Goal: Information Seeking & Learning: Learn about a topic

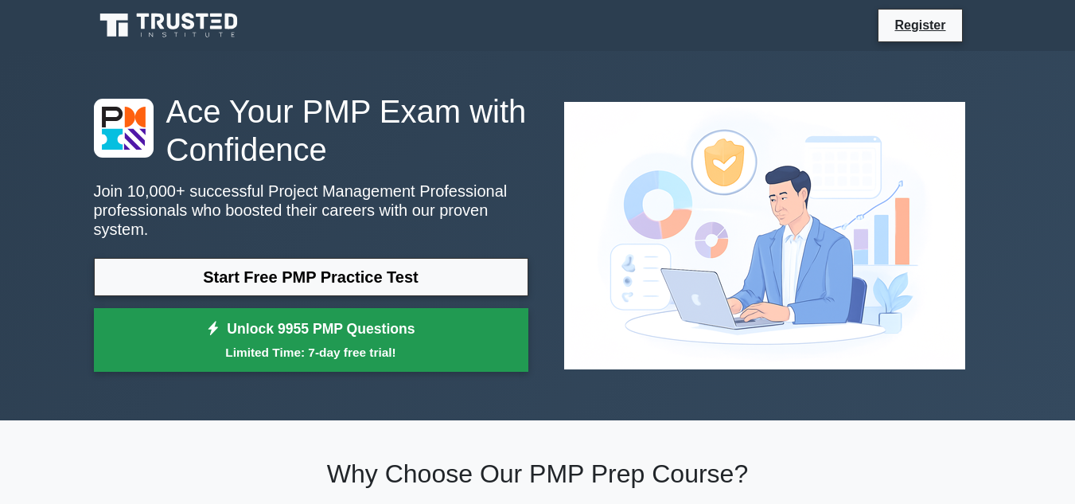
click at [472, 319] on link "Unlock 9955 PMP Questions Limited Time: 7-day free trial!" at bounding box center [311, 340] width 435 height 64
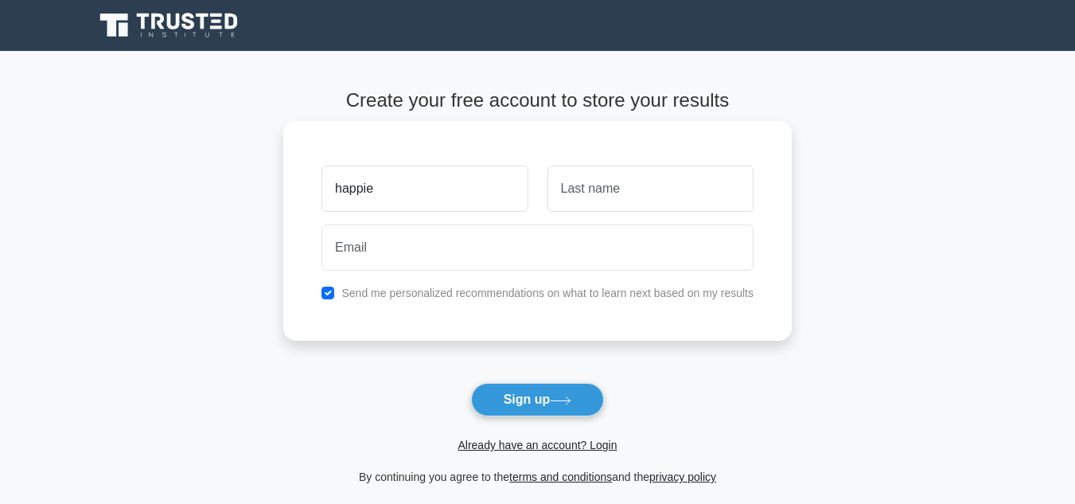
type input "happie"
click at [606, 181] on input "text" at bounding box center [651, 189] width 206 height 46
type input "david"
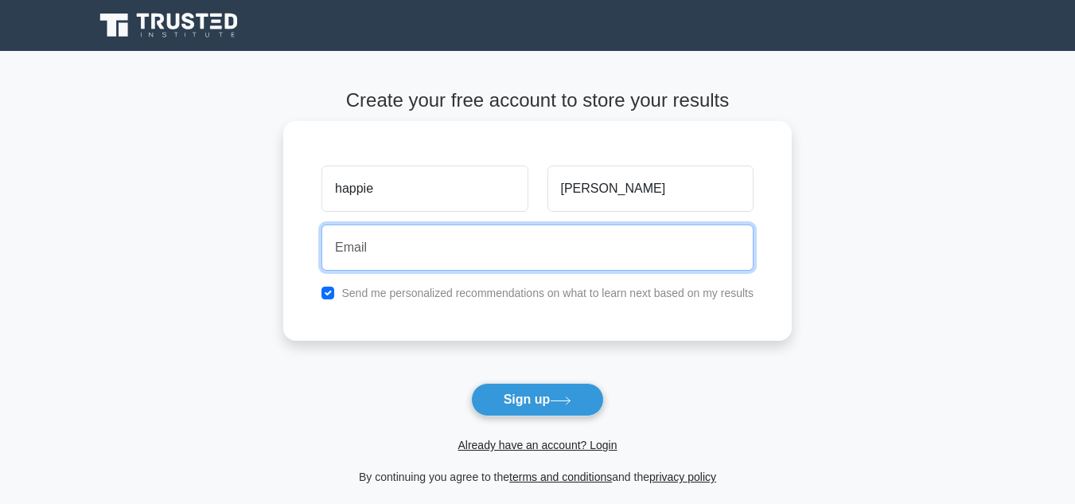
click at [468, 249] on input "email" at bounding box center [538, 247] width 432 height 46
type input "happiedavid30@gmail.com"
click at [471, 383] on button "Sign up" at bounding box center [538, 399] width 134 height 33
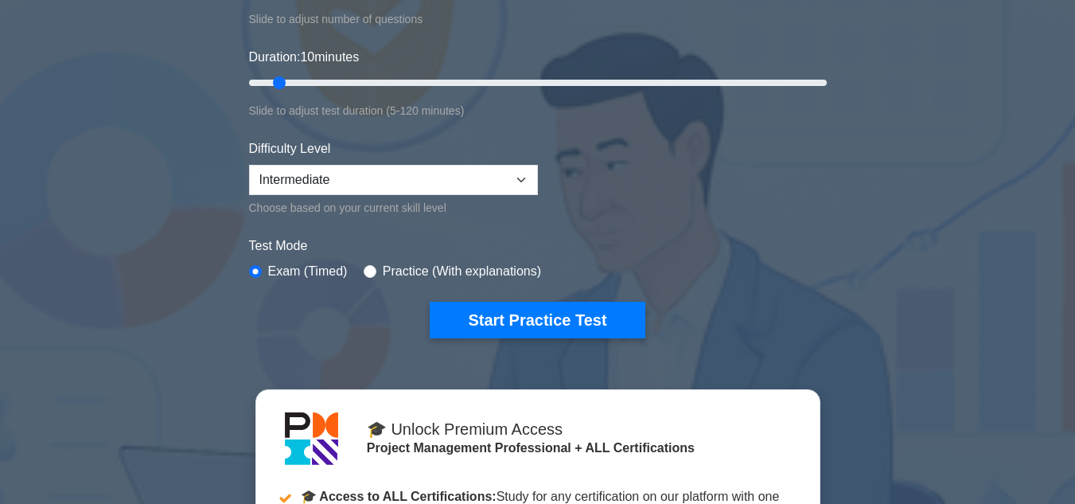
scroll to position [286, 0]
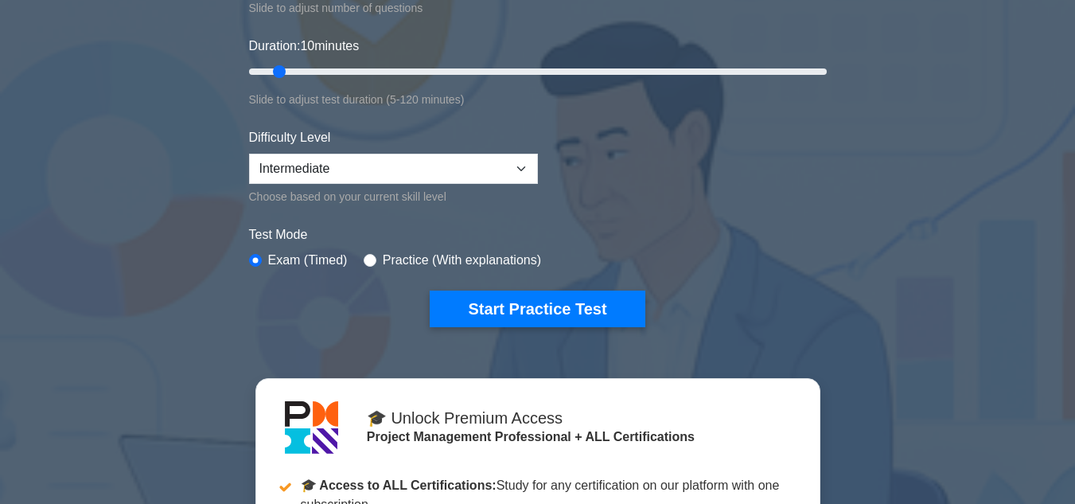
click at [377, 260] on div "Practice (With explanations)" at bounding box center [453, 260] width 178 height 19
click at [364, 260] on input "radio" at bounding box center [370, 260] width 13 height 13
radio input "true"
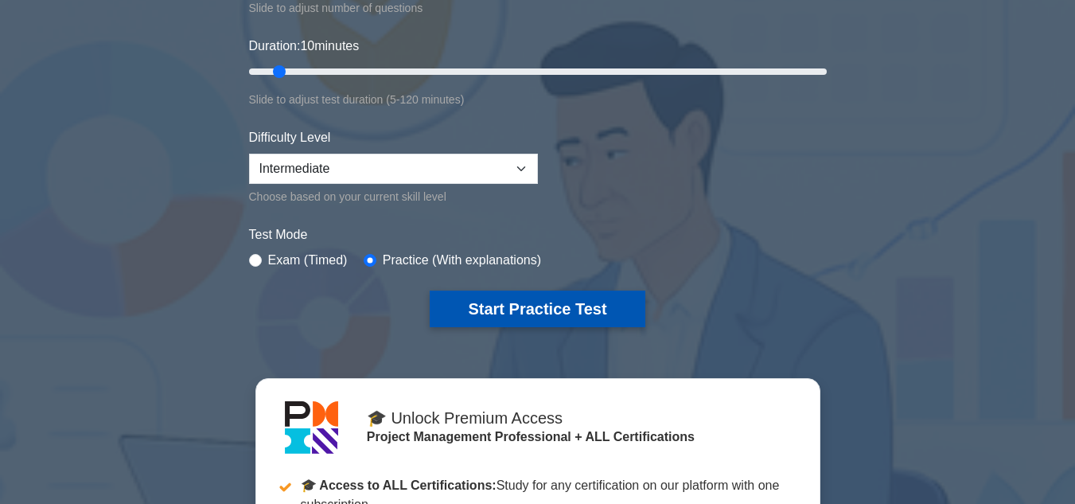
click at [485, 306] on button "Start Practice Test" at bounding box center [537, 309] width 215 height 37
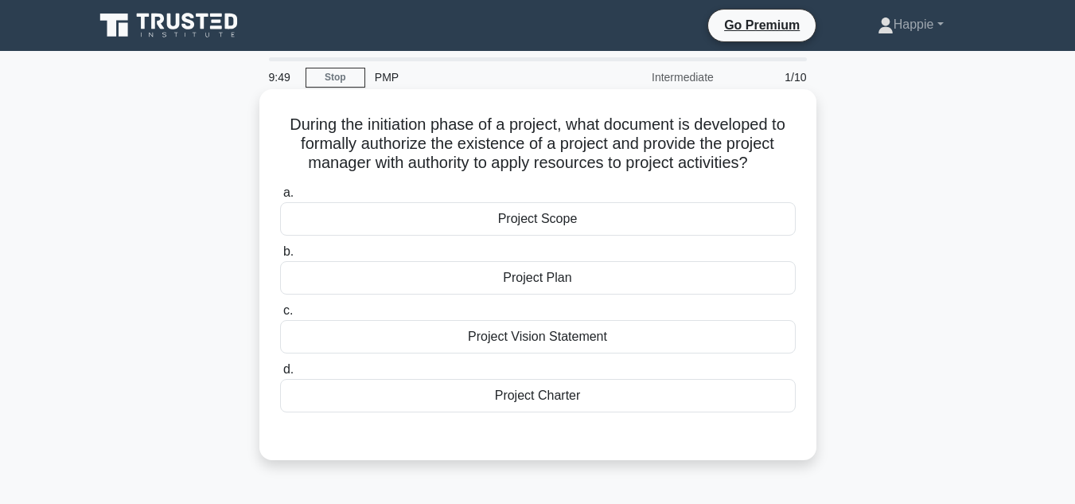
click at [511, 225] on div "Project Scope" at bounding box center [538, 218] width 516 height 33
click at [280, 198] on input "a. Project Scope" at bounding box center [280, 193] width 0 height 10
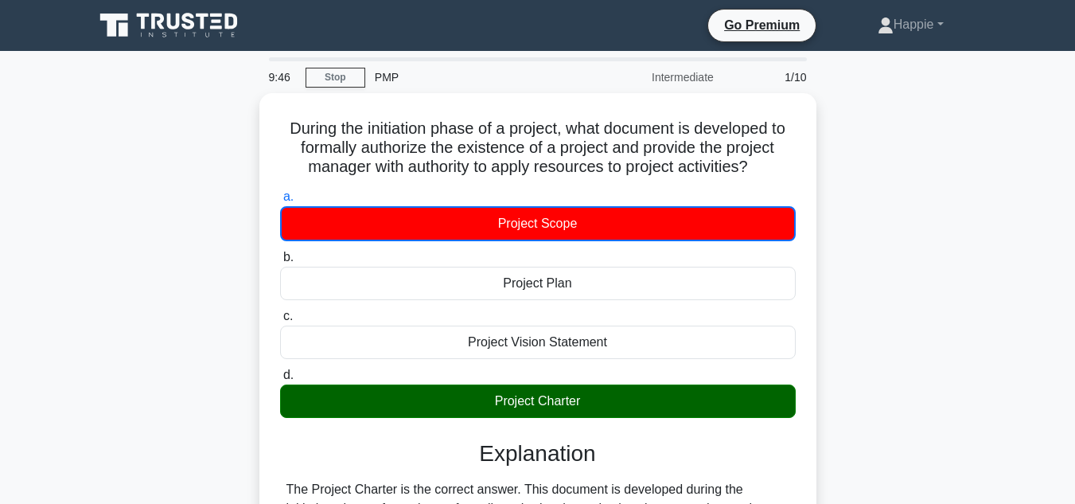
click at [280, 252] on input "b. Project Plan" at bounding box center [280, 257] width 0 height 10
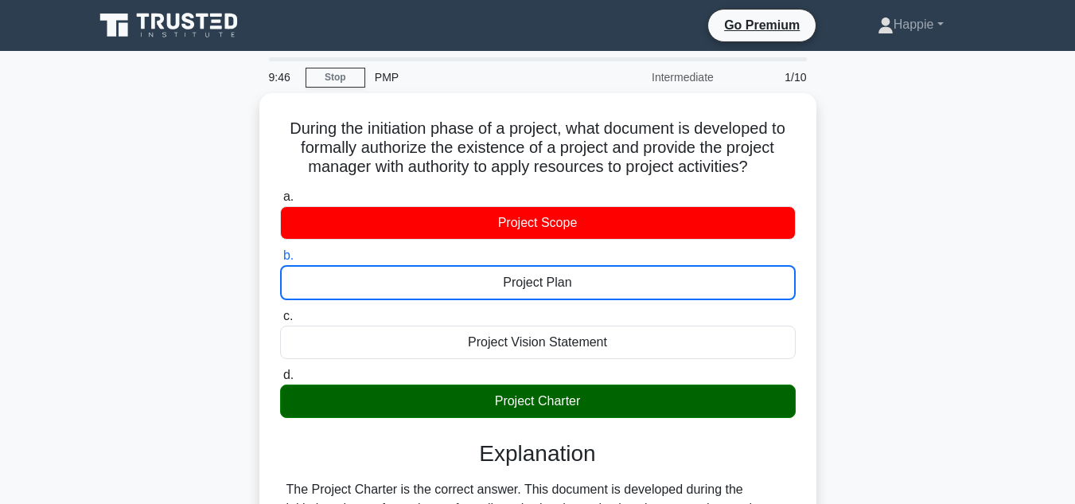
click at [280, 311] on input "c. Project Vision Statement" at bounding box center [280, 316] width 0 height 10
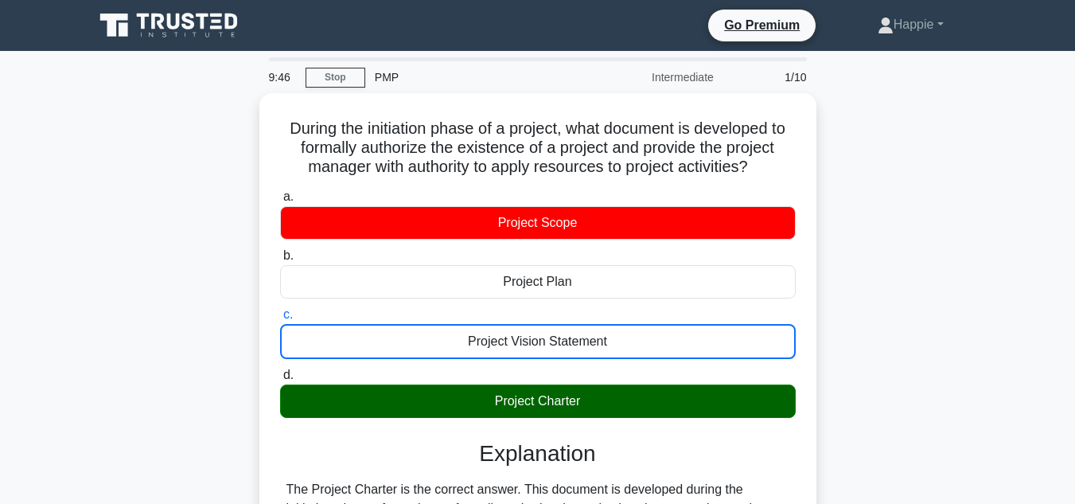
click at [280, 370] on input "d. Project Charter" at bounding box center [280, 375] width 0 height 10
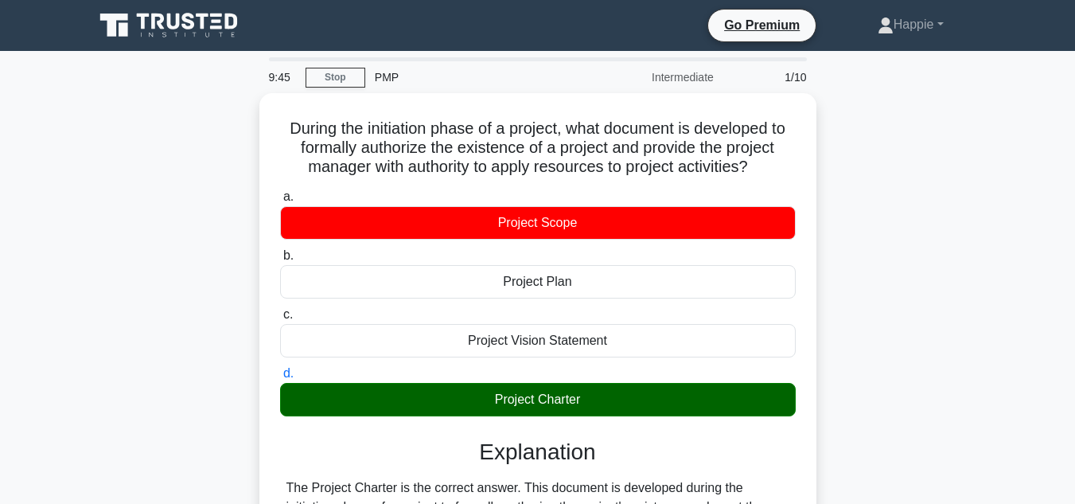
click at [280, 192] on input "a. Project Scope" at bounding box center [280, 197] width 0 height 10
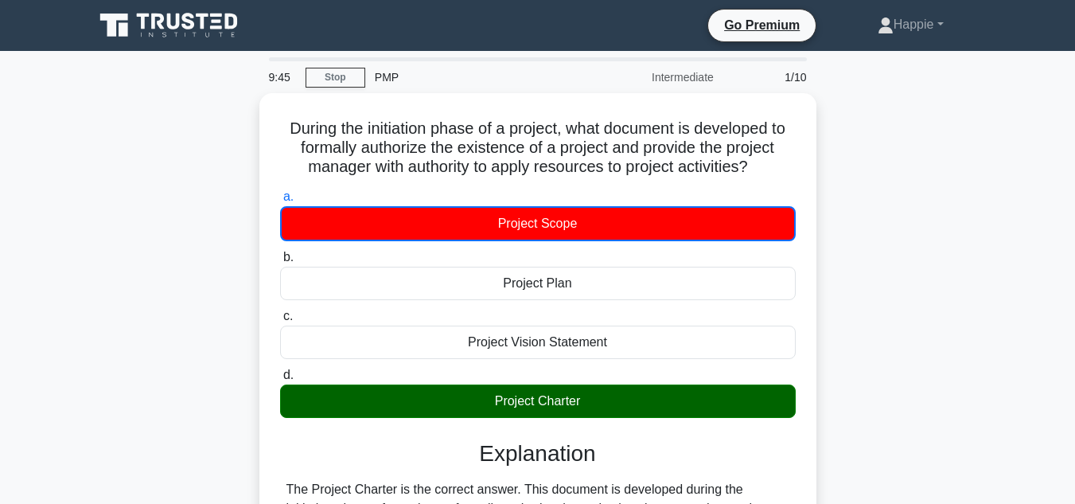
click at [280, 252] on input "b. Project Plan" at bounding box center [280, 257] width 0 height 10
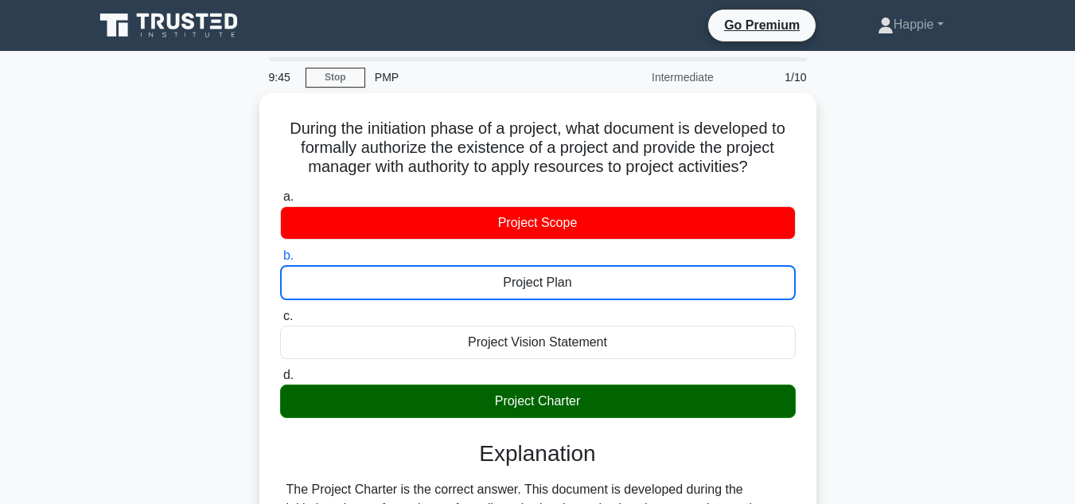
click at [280, 311] on input "c. Project Vision Statement" at bounding box center [280, 316] width 0 height 10
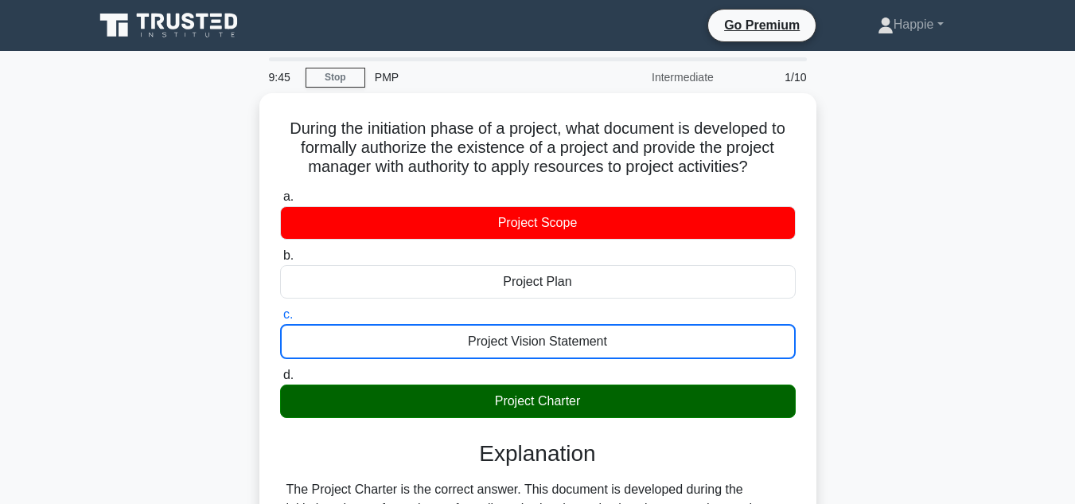
click at [280, 370] on input "d. Project Charter" at bounding box center [280, 375] width 0 height 10
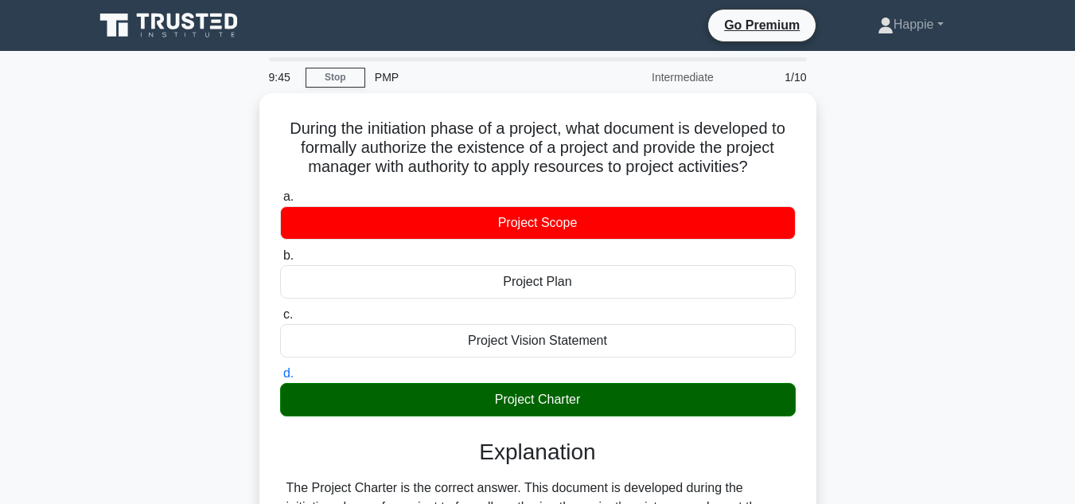
click at [280, 192] on input "a. Project Scope" at bounding box center [280, 197] width 0 height 10
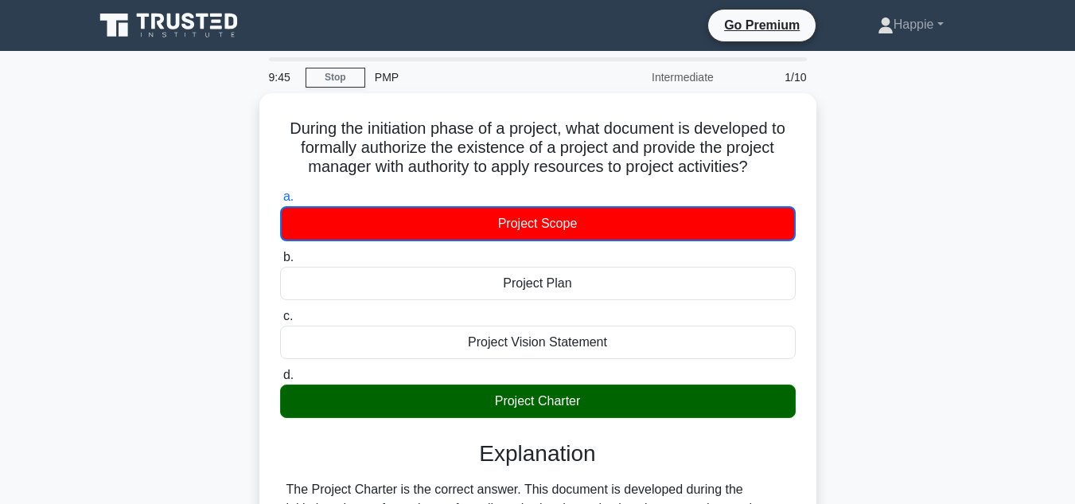
click at [280, 252] on input "b. Project Plan" at bounding box center [280, 257] width 0 height 10
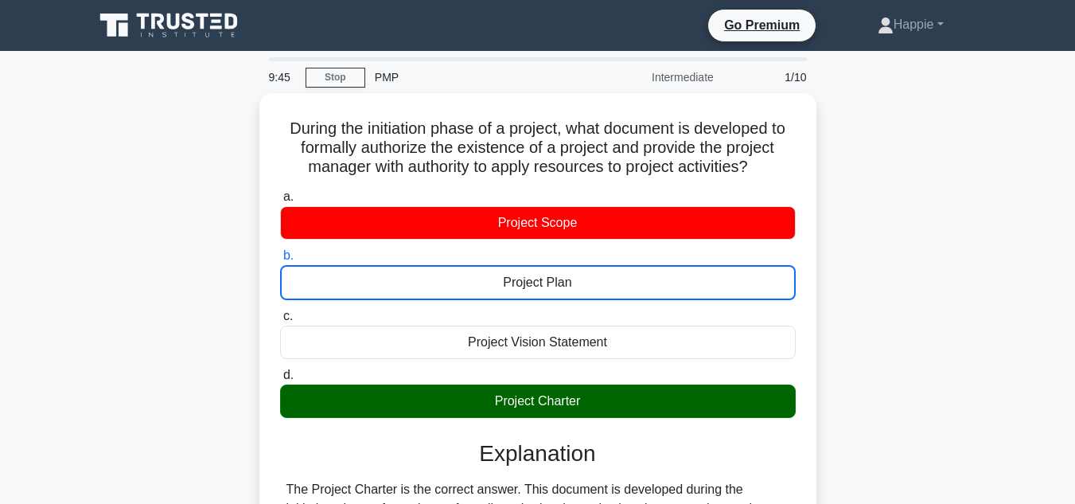
click at [280, 311] on input "c. Project Vision Statement" at bounding box center [280, 316] width 0 height 10
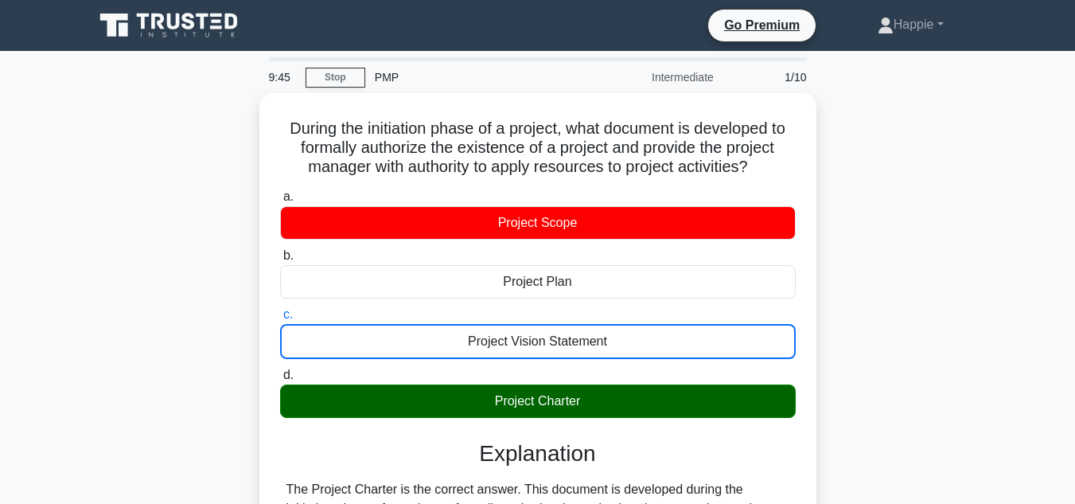
click at [280, 370] on input "d. Project Charter" at bounding box center [280, 375] width 0 height 10
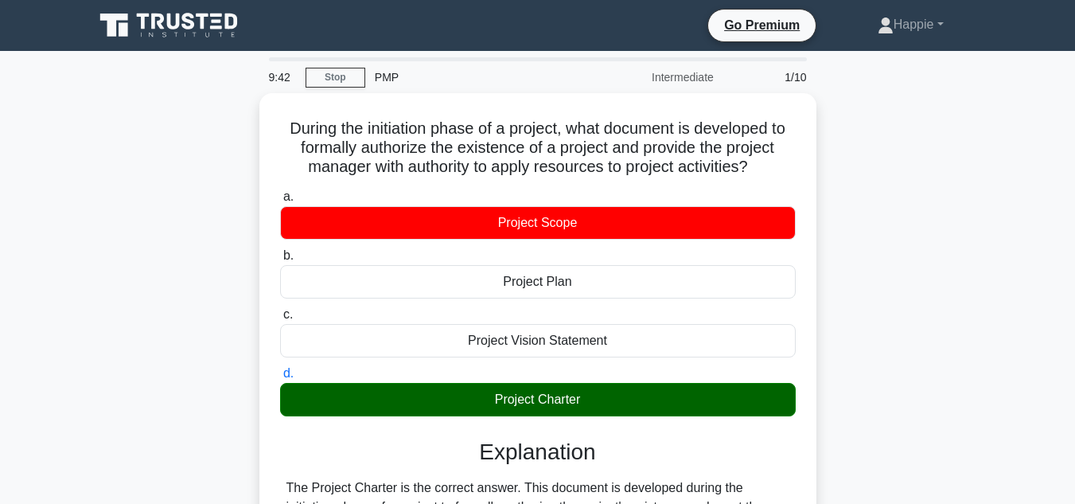
drag, startPoint x: 1075, startPoint y: 100, endPoint x: 1076, endPoint y: 173, distance: 73.3
click at [1075, 173] on html "Go Premium Happie" at bounding box center [537, 452] width 1075 height 905
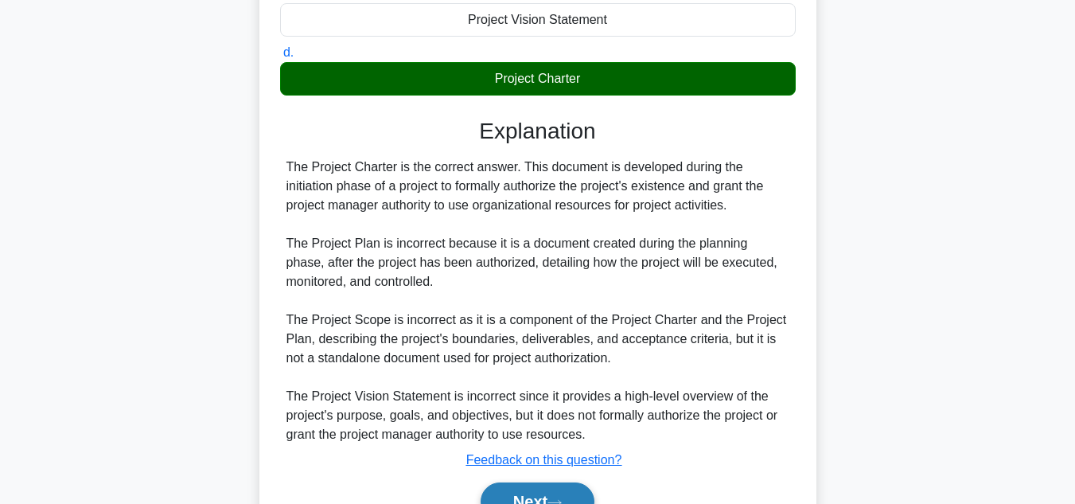
click at [523, 498] on button "Next" at bounding box center [538, 501] width 114 height 38
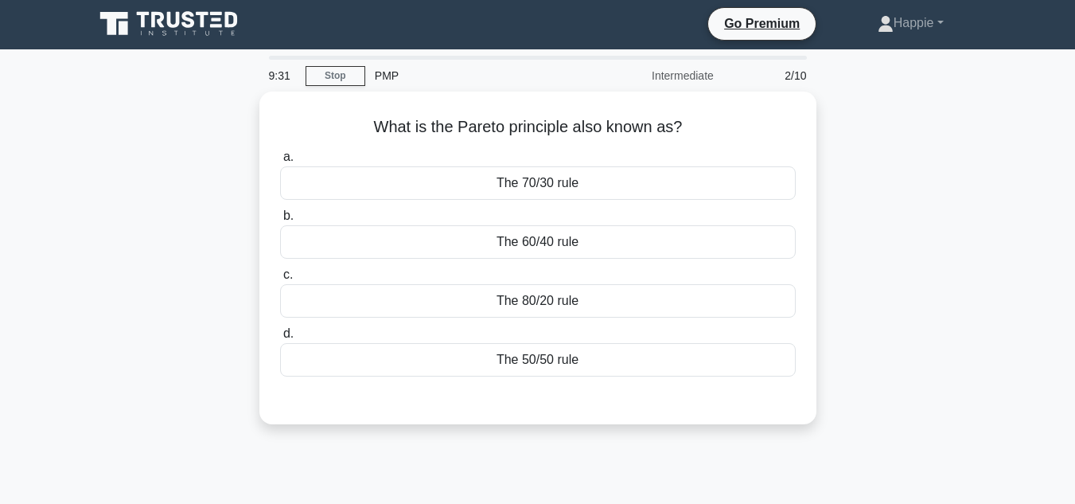
scroll to position [0, 0]
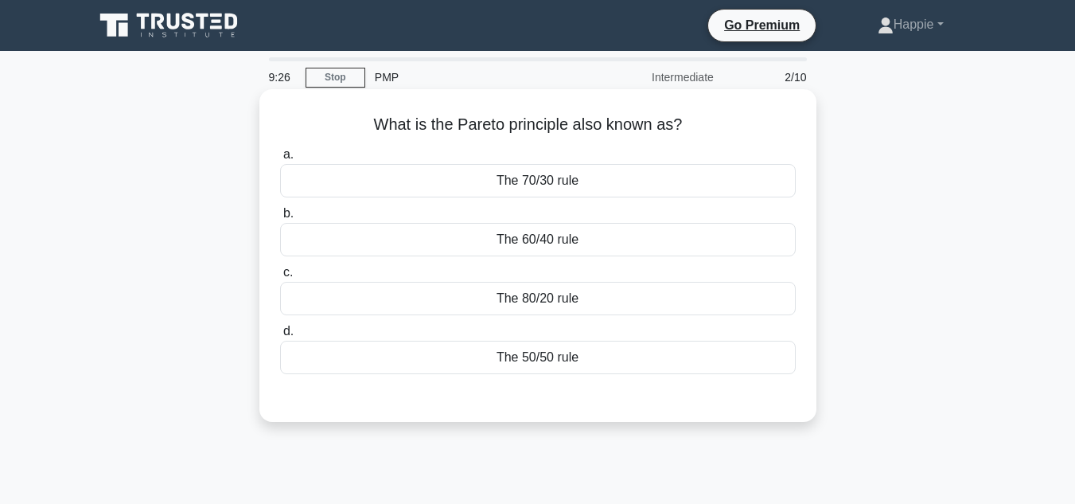
click at [581, 305] on div "The 80/20 rule" at bounding box center [538, 298] width 516 height 33
click at [280, 278] on input "c. The 80/20 rule" at bounding box center [280, 272] width 0 height 10
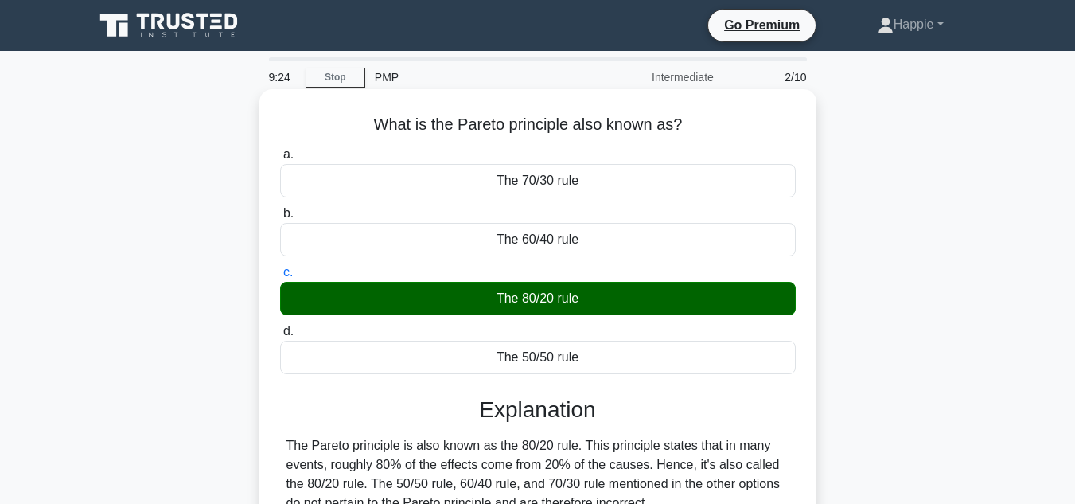
click at [280, 326] on input "d. The 50/50 rule" at bounding box center [280, 331] width 0 height 10
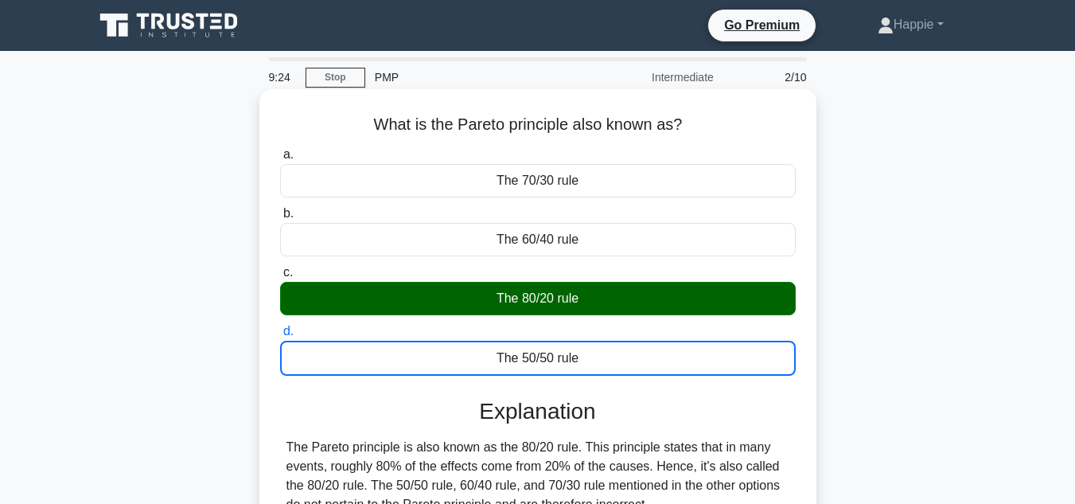
click at [280, 150] on input "a. The 70/30 rule" at bounding box center [280, 155] width 0 height 10
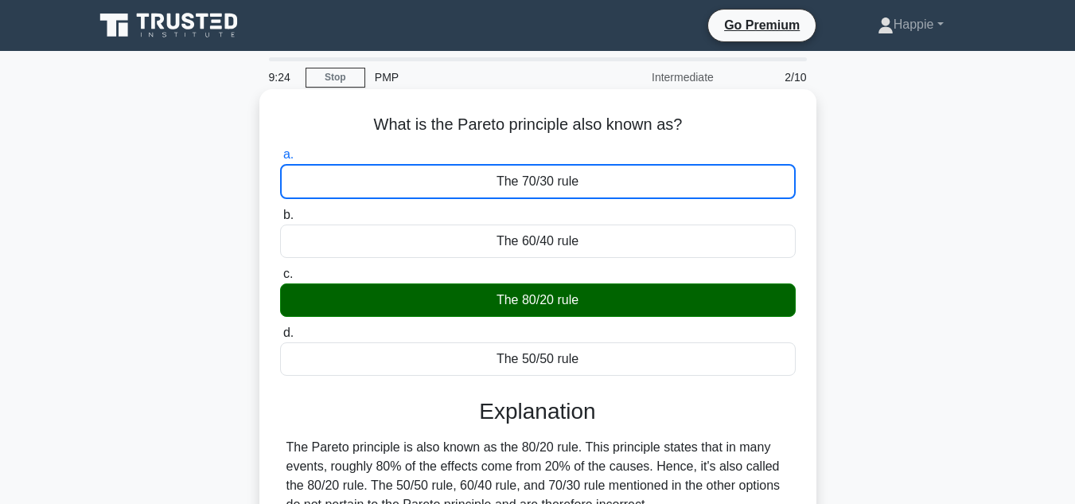
click at [280, 210] on input "b. The 60/40 rule" at bounding box center [280, 215] width 0 height 10
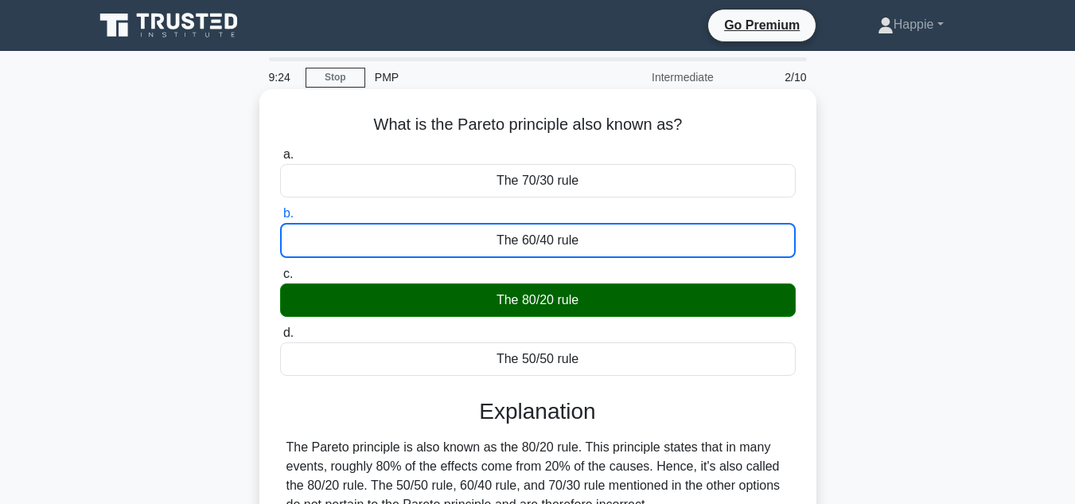
click at [280, 269] on input "c. The 80/20 rule" at bounding box center [280, 274] width 0 height 10
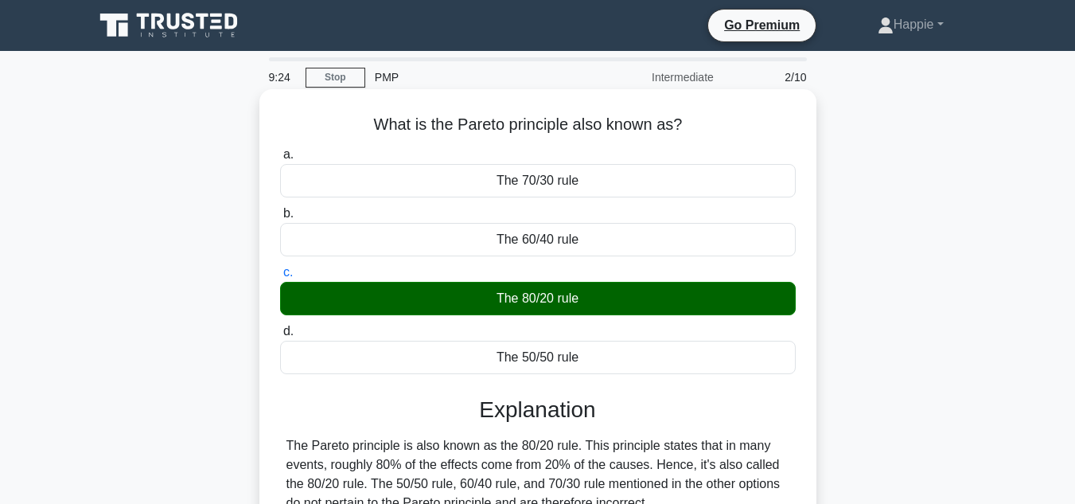
click at [280, 326] on input "d. The 50/50 rule" at bounding box center [280, 331] width 0 height 10
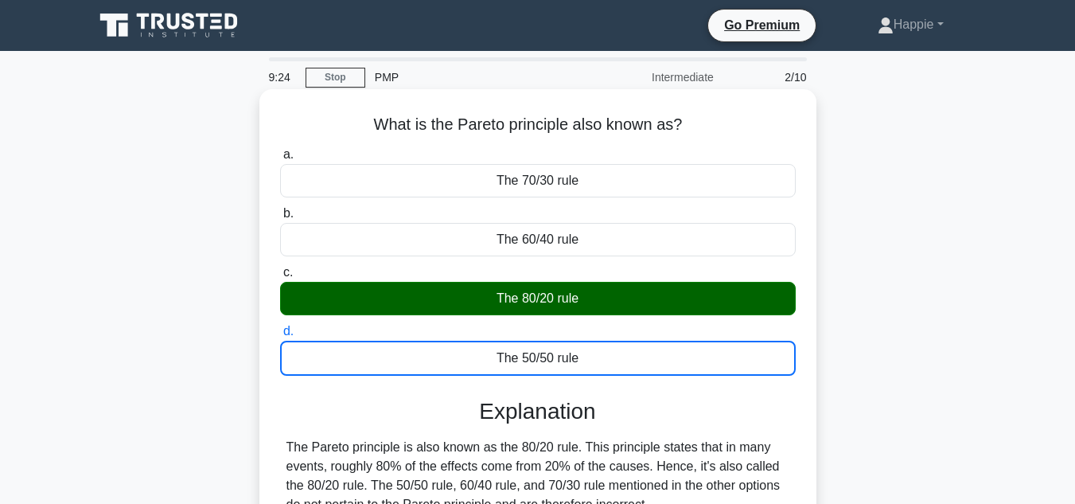
click at [280, 150] on input "a. The 70/30 rule" at bounding box center [280, 155] width 0 height 10
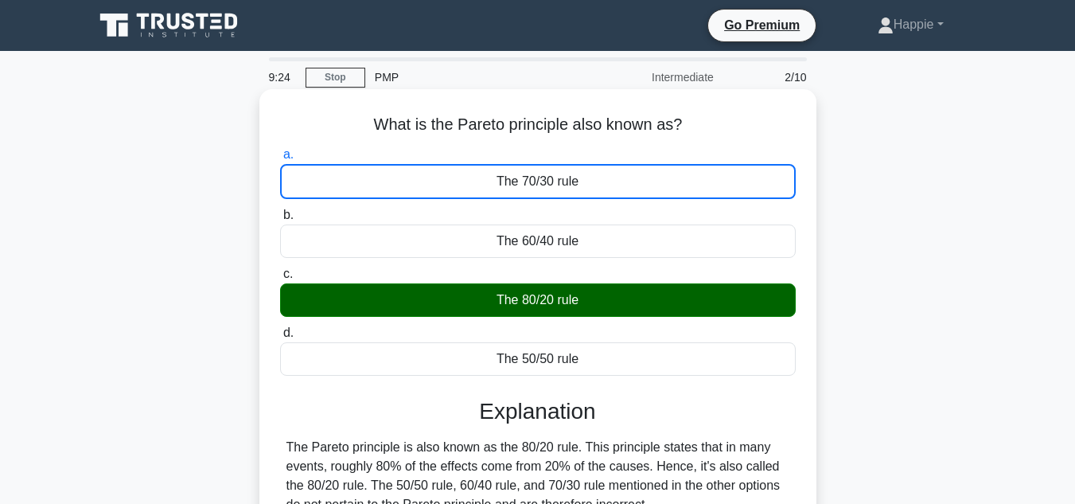
click at [280, 210] on input "b. The 60/40 rule" at bounding box center [280, 215] width 0 height 10
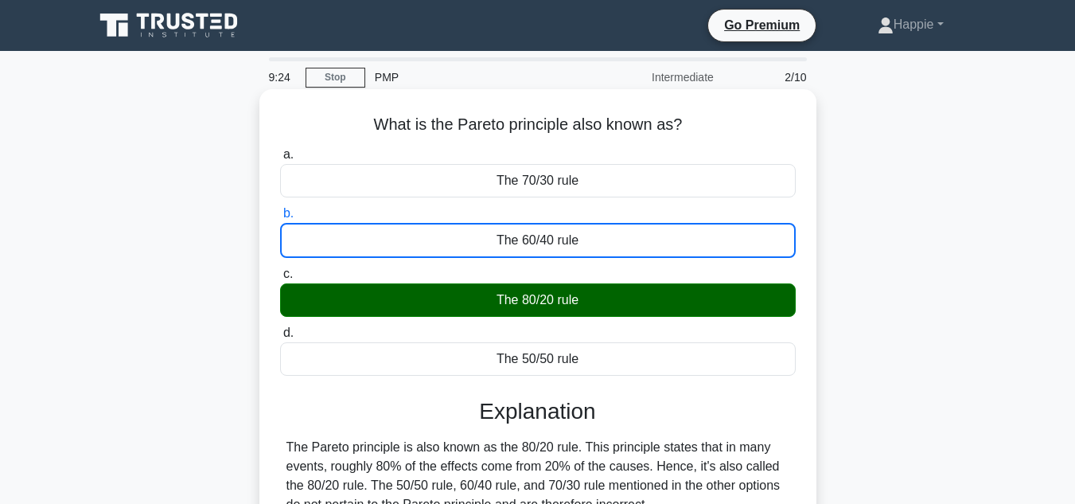
click at [280, 269] on input "c. The 80/20 rule" at bounding box center [280, 274] width 0 height 10
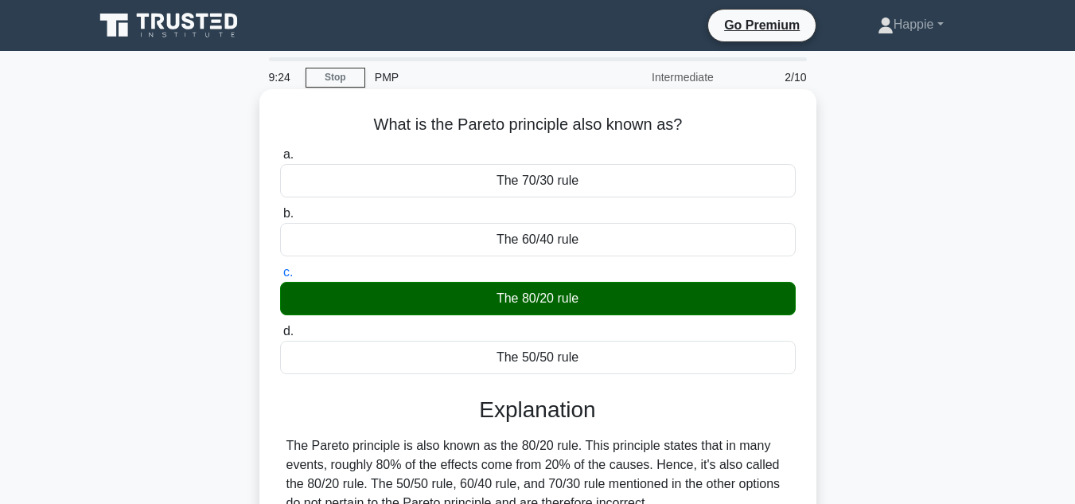
click at [280, 326] on input "d. The 50/50 rule" at bounding box center [280, 331] width 0 height 10
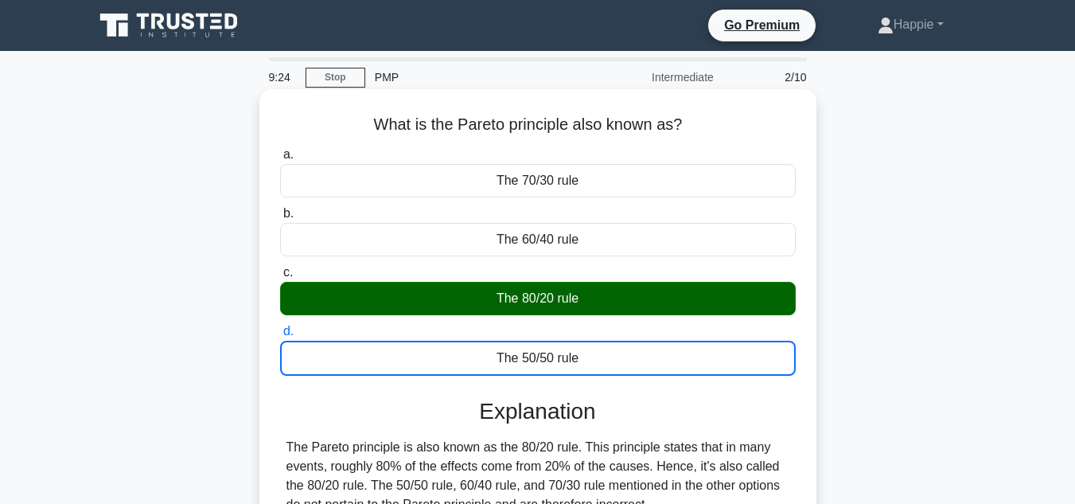
click at [280, 150] on input "a. The 70/30 rule" at bounding box center [280, 155] width 0 height 10
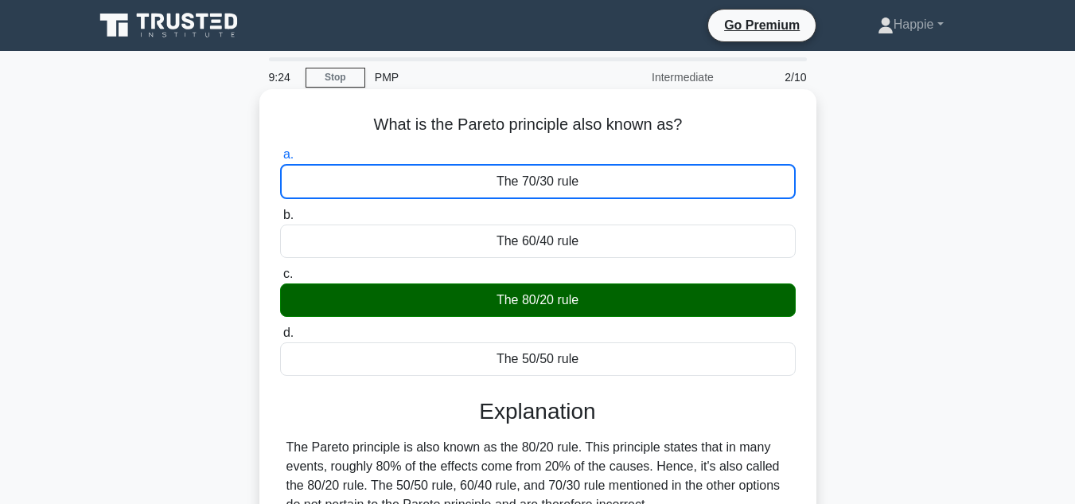
click at [280, 210] on input "b. The 60/40 rule" at bounding box center [280, 215] width 0 height 10
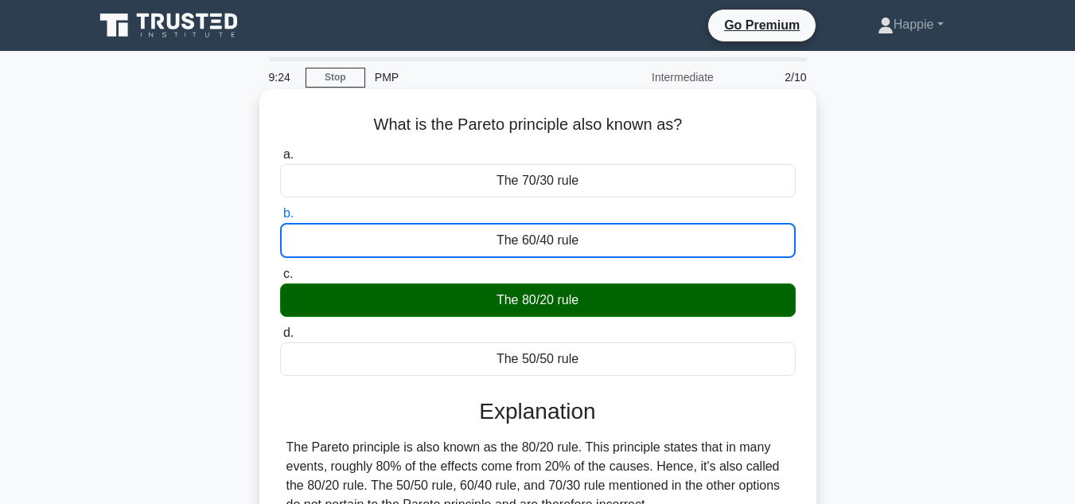
click at [280, 269] on input "c. The 80/20 rule" at bounding box center [280, 274] width 0 height 10
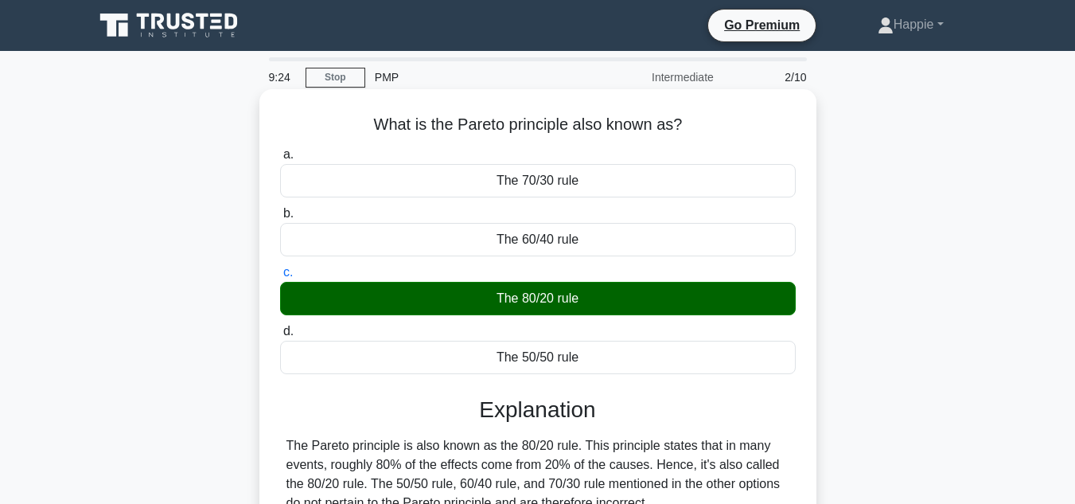
click at [280, 326] on input "d. The 50/50 rule" at bounding box center [280, 331] width 0 height 10
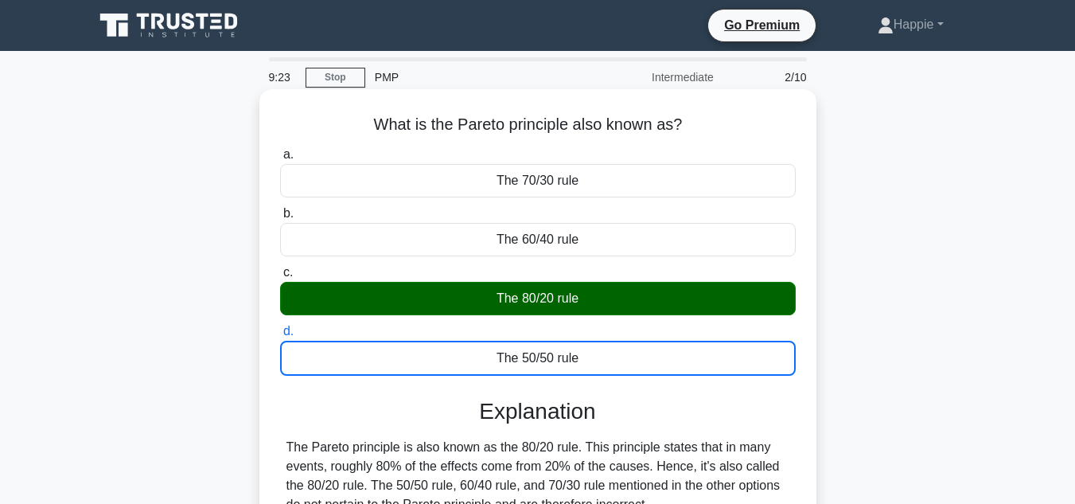
click at [280, 150] on input "a. The 70/30 rule" at bounding box center [280, 155] width 0 height 10
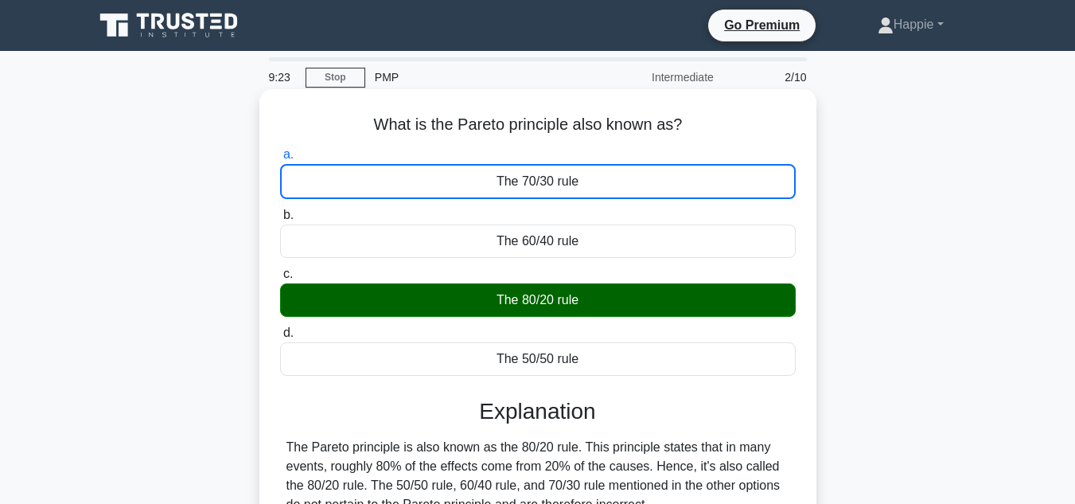
click at [280, 210] on input "b. The 60/40 rule" at bounding box center [280, 215] width 0 height 10
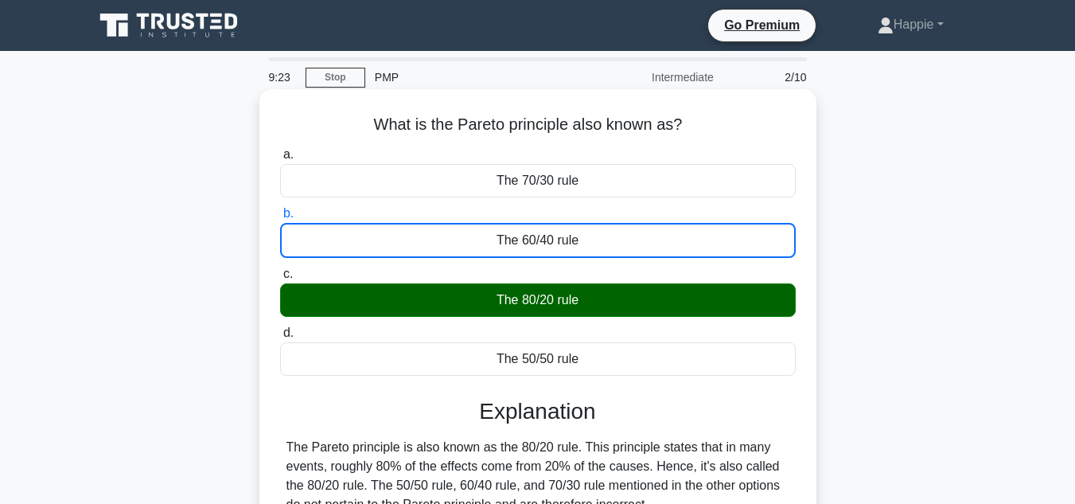
click at [280, 269] on input "c. The 80/20 rule" at bounding box center [280, 274] width 0 height 10
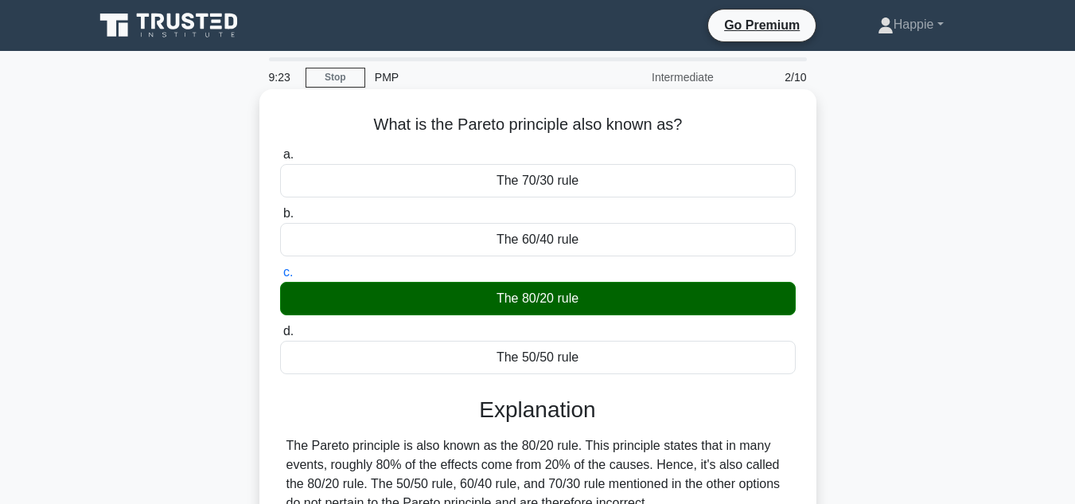
click at [280, 326] on input "d. The 50/50 rule" at bounding box center [280, 331] width 0 height 10
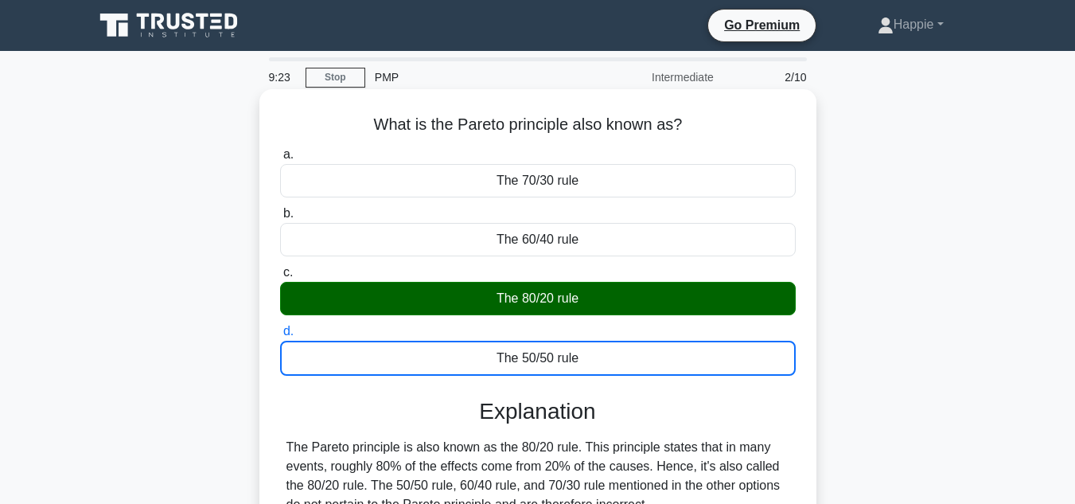
click at [280, 150] on input "a. The 70/30 rule" at bounding box center [280, 155] width 0 height 10
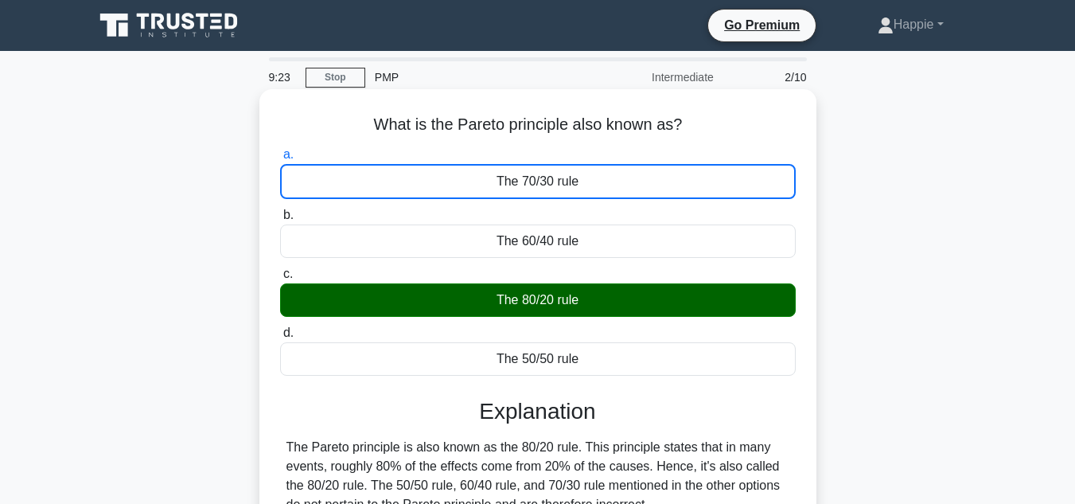
click at [280, 210] on input "b. The 60/40 rule" at bounding box center [280, 215] width 0 height 10
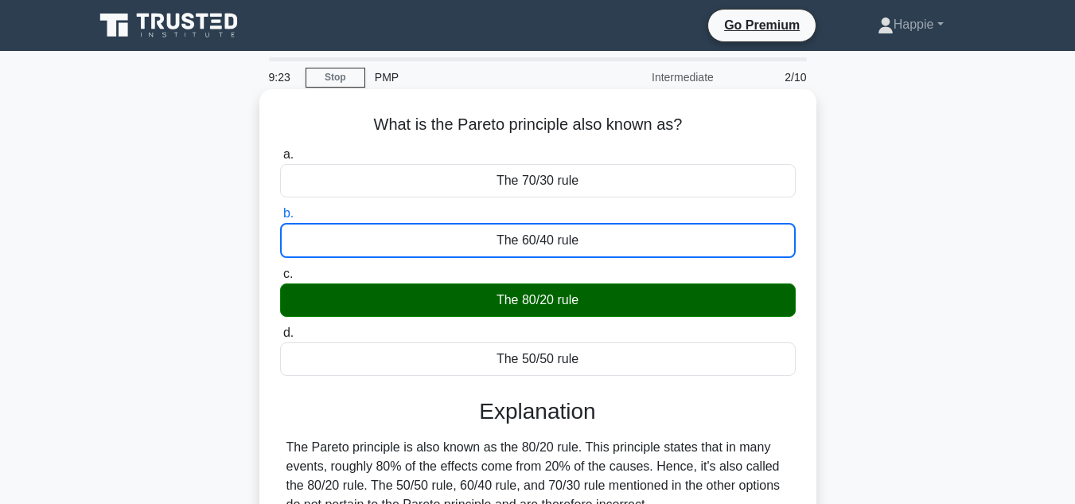
click at [280, 269] on input "c. The 80/20 rule" at bounding box center [280, 274] width 0 height 10
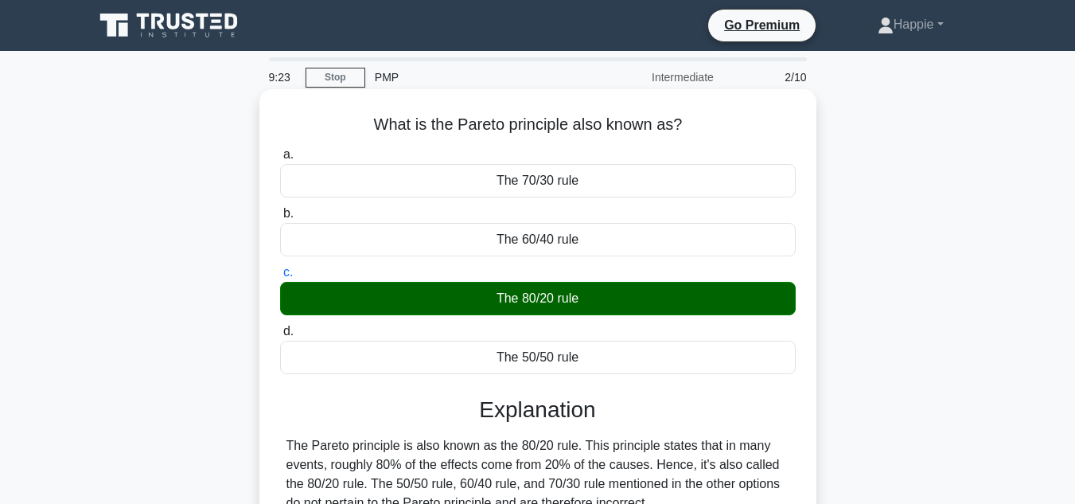
click at [280, 326] on input "d. The 50/50 rule" at bounding box center [280, 331] width 0 height 10
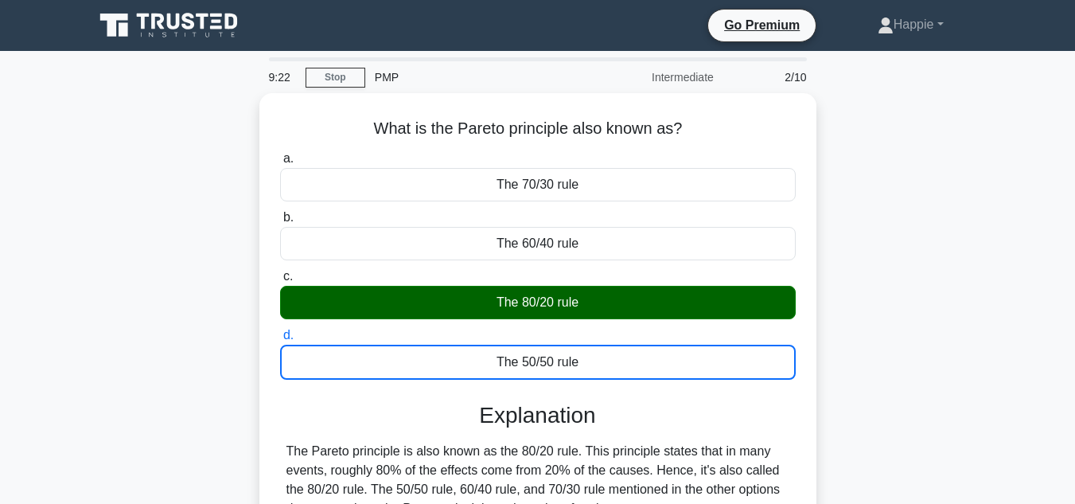
click at [935, 257] on div "What is the Pareto principle also known as? .spinner_0XTQ{transform-origin:cent…" at bounding box center [537, 372] width 907 height 558
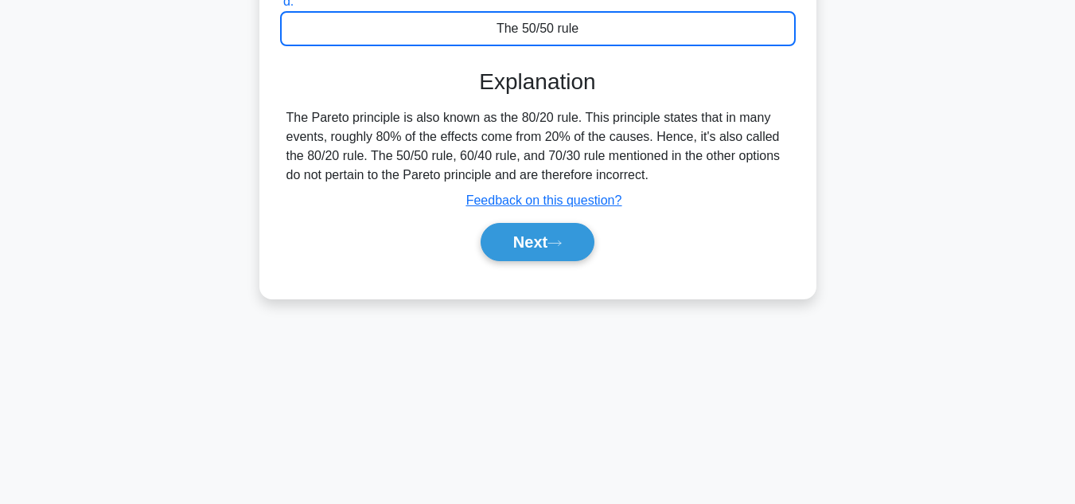
scroll to position [356, 0]
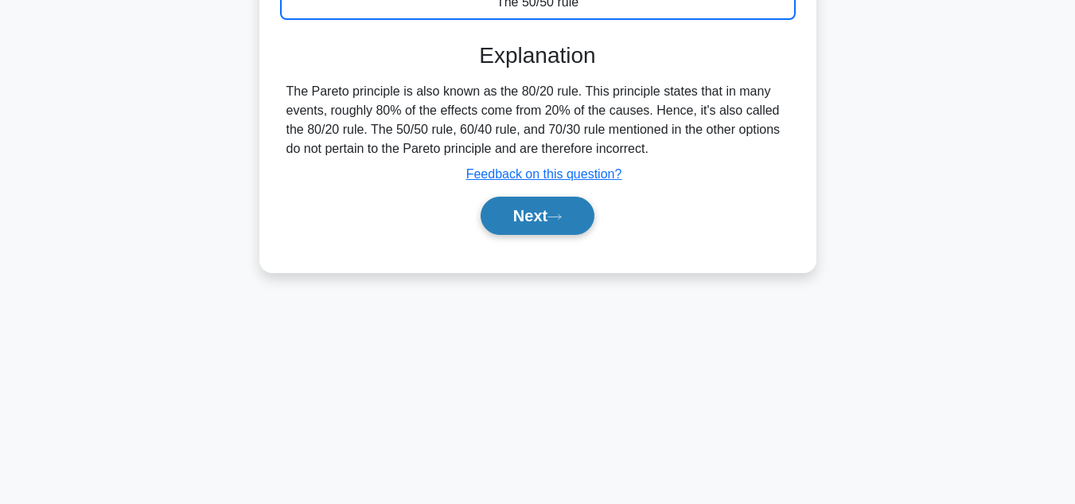
click at [572, 205] on button "Next" at bounding box center [538, 216] width 114 height 38
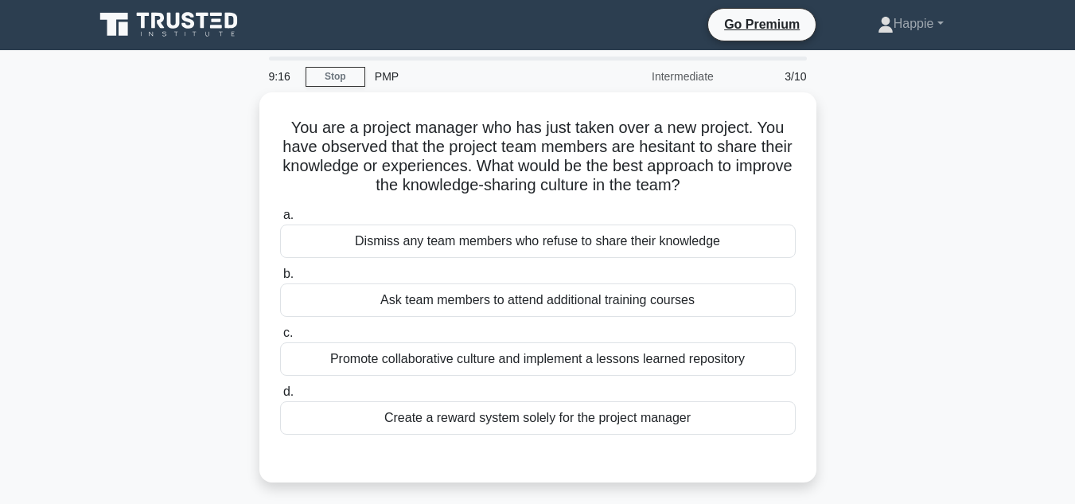
scroll to position [0, 0]
